Goal: Find specific page/section: Find specific page/section

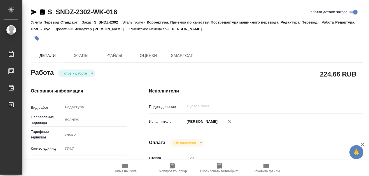
type textarea "x"
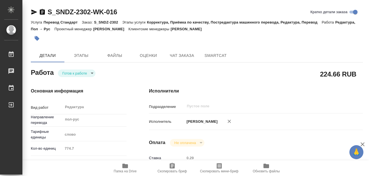
type textarea "x"
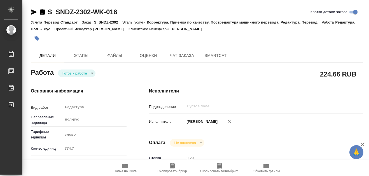
type textarea "x"
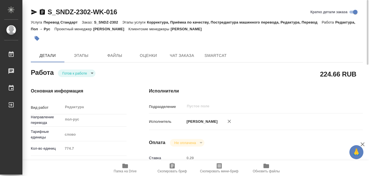
click at [124, 163] on icon "button" at bounding box center [125, 165] width 6 height 4
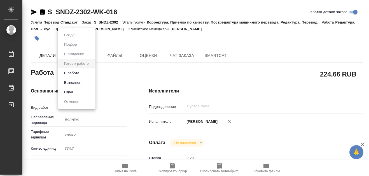
drag, startPoint x: 93, startPoint y: 74, endPoint x: 90, endPoint y: 79, distance: 5.7
click at [93, 74] on body "🙏 .cls-1 fill:#fff; AWATERA [PERSON_NAME] 0 Чаты График Выйти S_SNDZ-2302-WK-01…" at bounding box center [184, 88] width 369 height 176
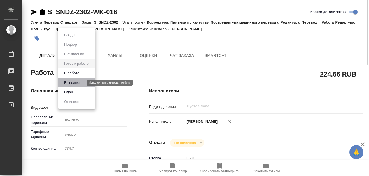
click at [72, 83] on button "Выполнен" at bounding box center [72, 82] width 20 height 6
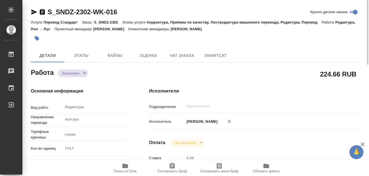
type textarea "x"
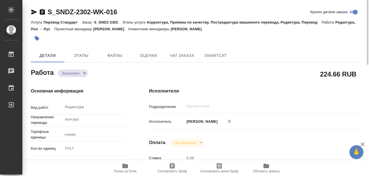
type textarea "x"
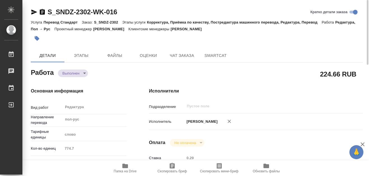
type textarea "x"
